Goal: Task Accomplishment & Management: Use online tool/utility

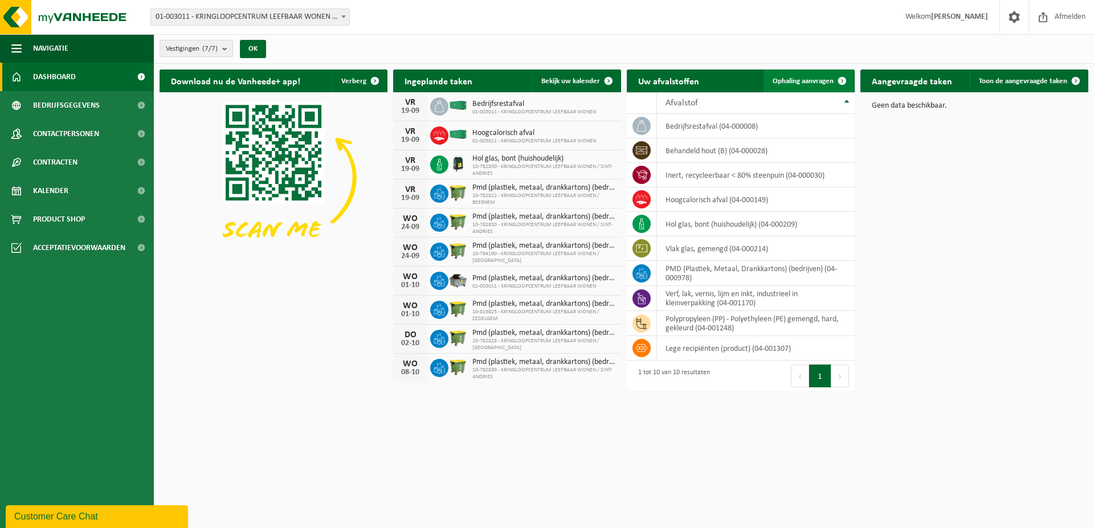
click at [806, 79] on span "Ophaling aanvragen" at bounding box center [802, 80] width 61 height 7
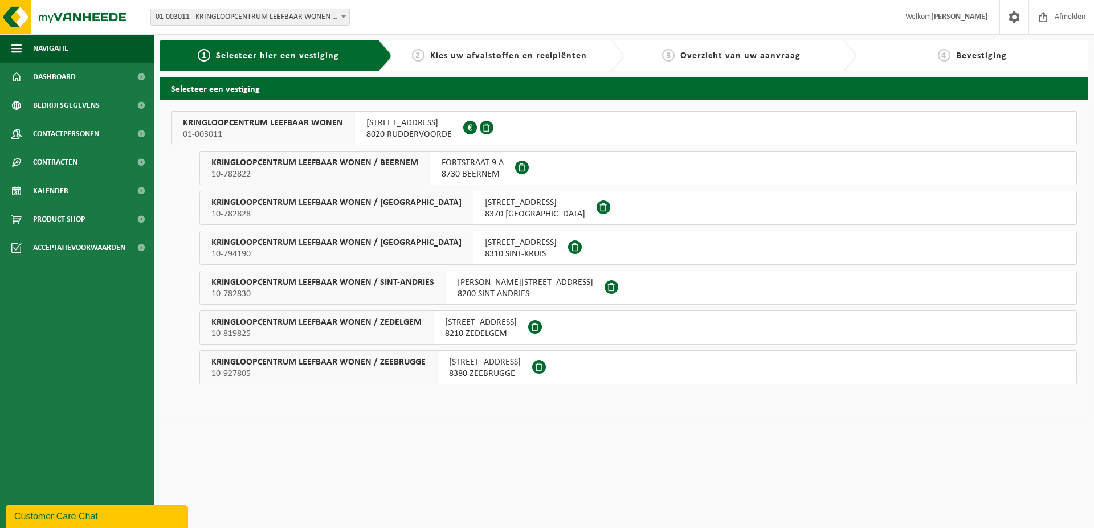
click at [428, 125] on span "[STREET_ADDRESS]" at bounding box center [408, 122] width 85 height 11
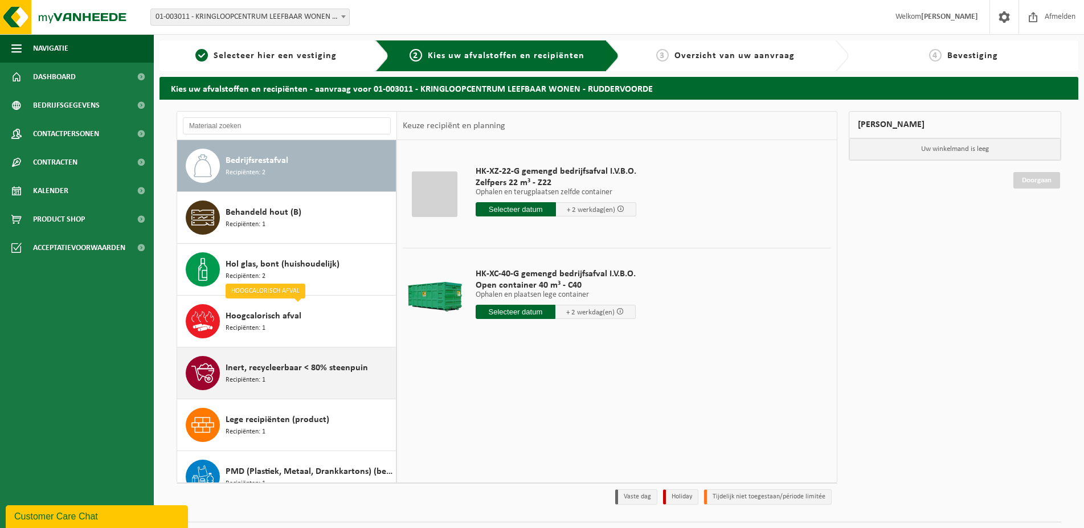
click at [293, 365] on span "Inert, recycleerbaar < 80% steenpuin" at bounding box center [297, 368] width 142 height 14
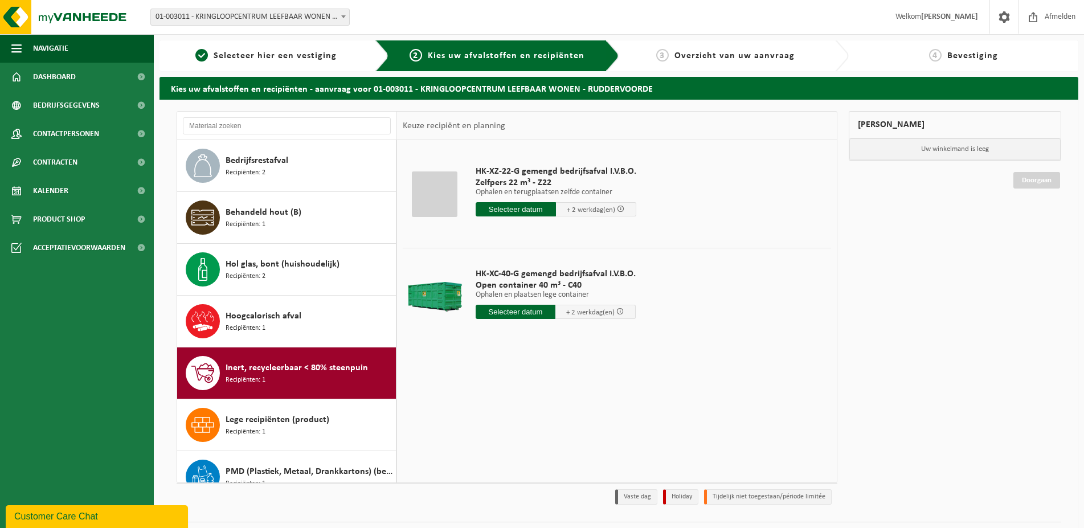
scroll to position [175, 0]
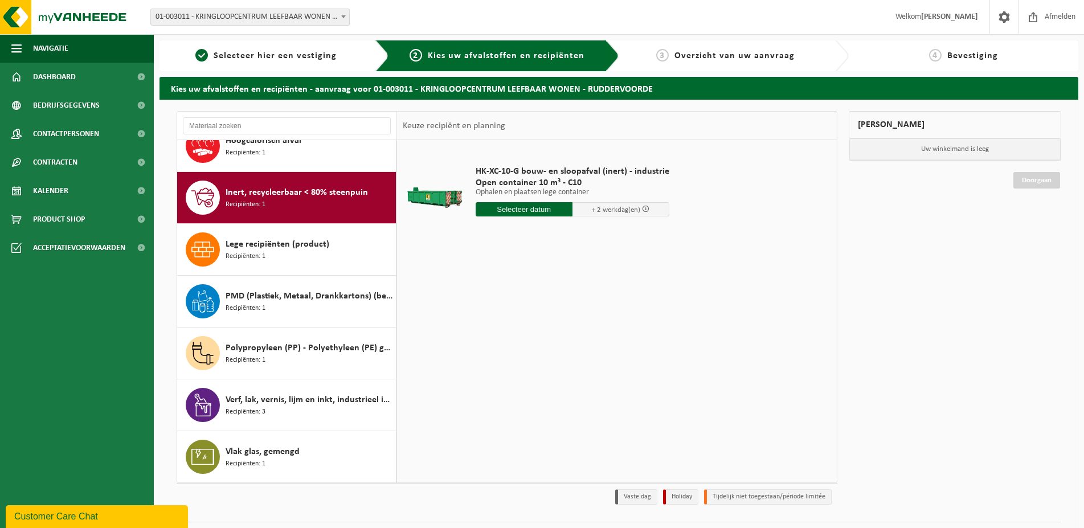
click at [518, 219] on div "HK-XC-10-G bouw- en sloopafval (inert) - industrie Open container 10 m³ - C10 O…" at bounding box center [572, 193] width 205 height 79
click at [518, 213] on input "text" at bounding box center [524, 209] width 97 height 14
click at [506, 332] on div "23" at bounding box center [506, 329] width 20 height 18
type input "Van 2025-09-23"
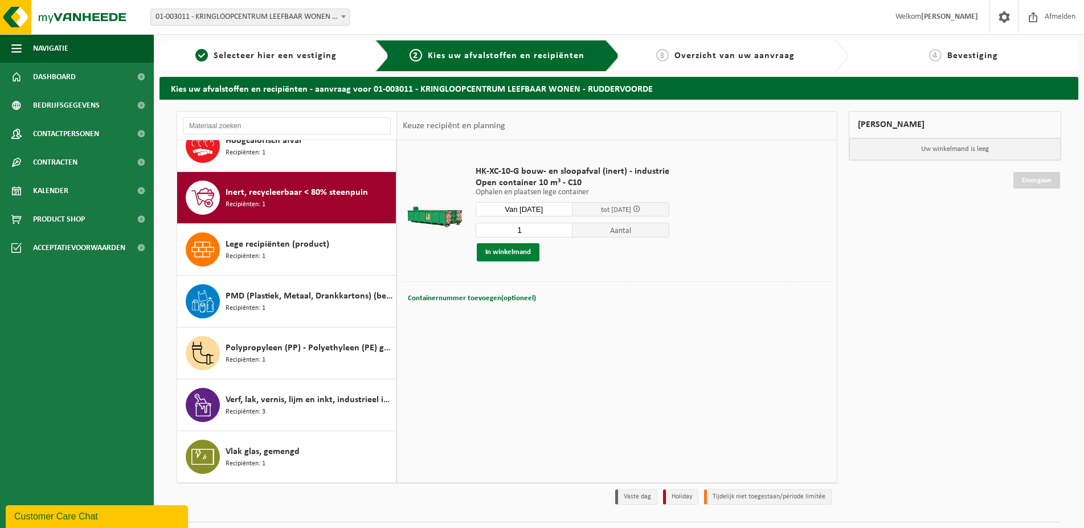
click at [518, 251] on button "In winkelmand" at bounding box center [508, 252] width 63 height 18
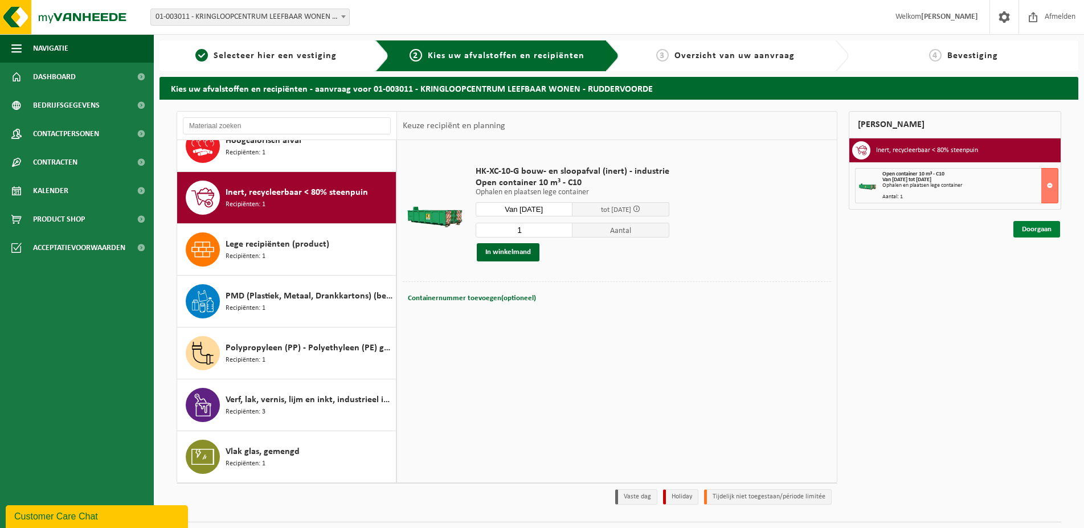
click at [1045, 230] on link "Doorgaan" at bounding box center [1036, 229] width 47 height 17
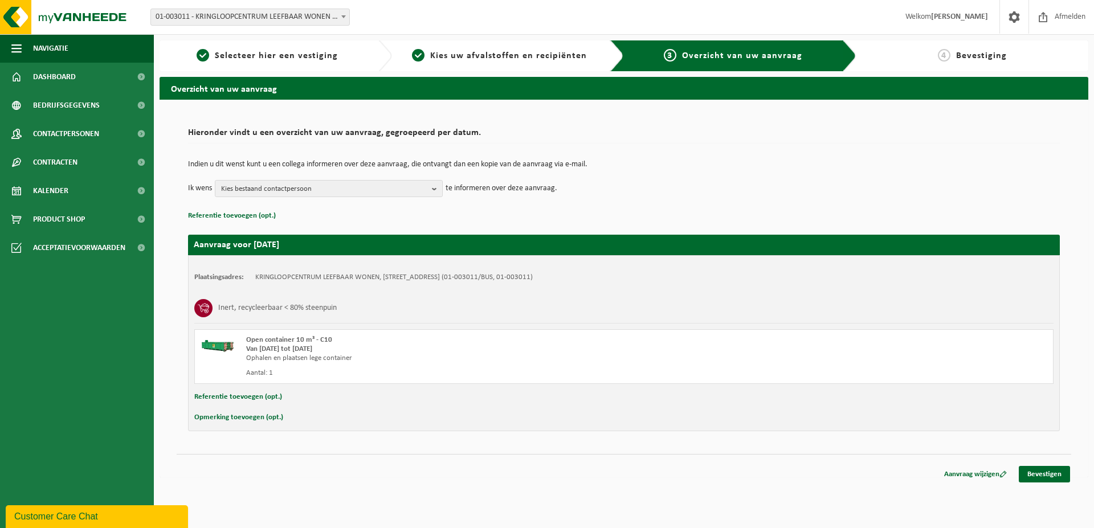
click at [1037, 482] on div "Aanvraag wijzigen Bevestigen" at bounding box center [1002, 474] width 137 height 17
click at [1038, 472] on link "Bevestigen" at bounding box center [1043, 474] width 51 height 17
